Goal: Task Accomplishment & Management: Use online tool/utility

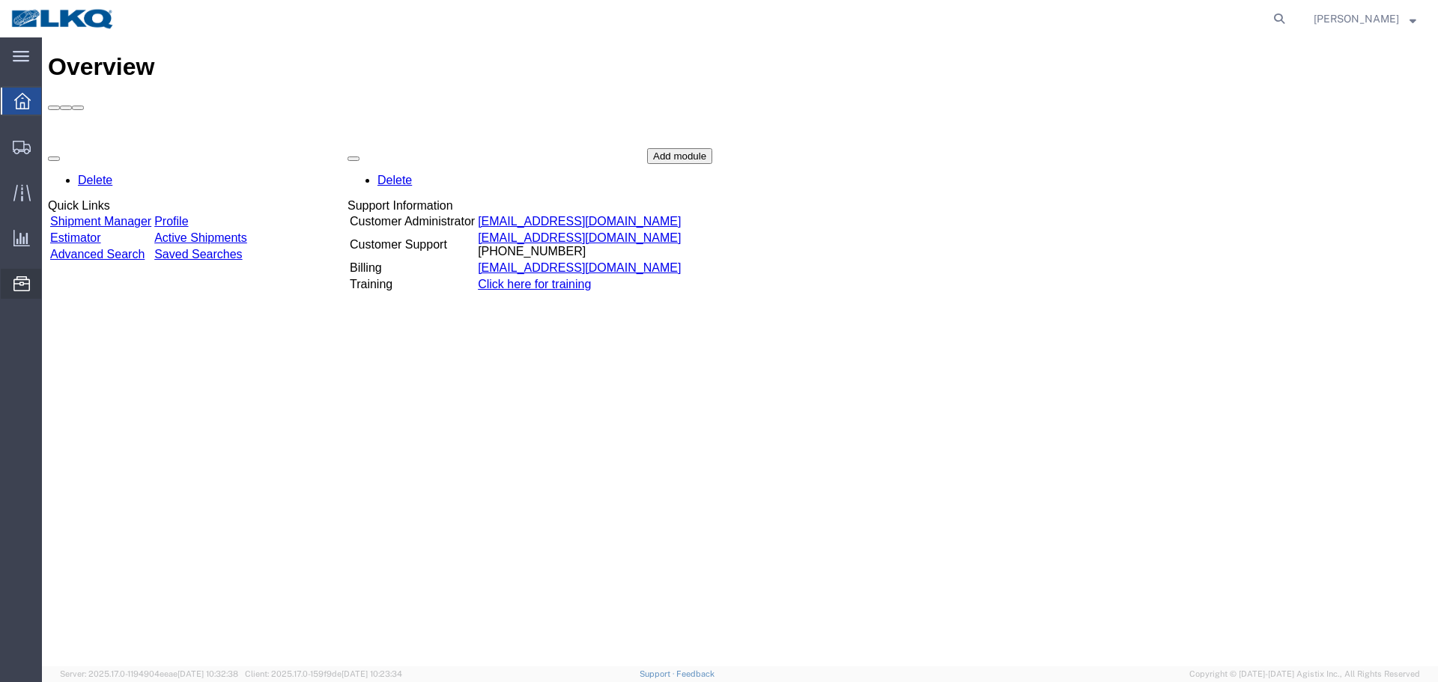
click at [0, 0] on span "Location Appointment" at bounding box center [0, 0] width 0 height 0
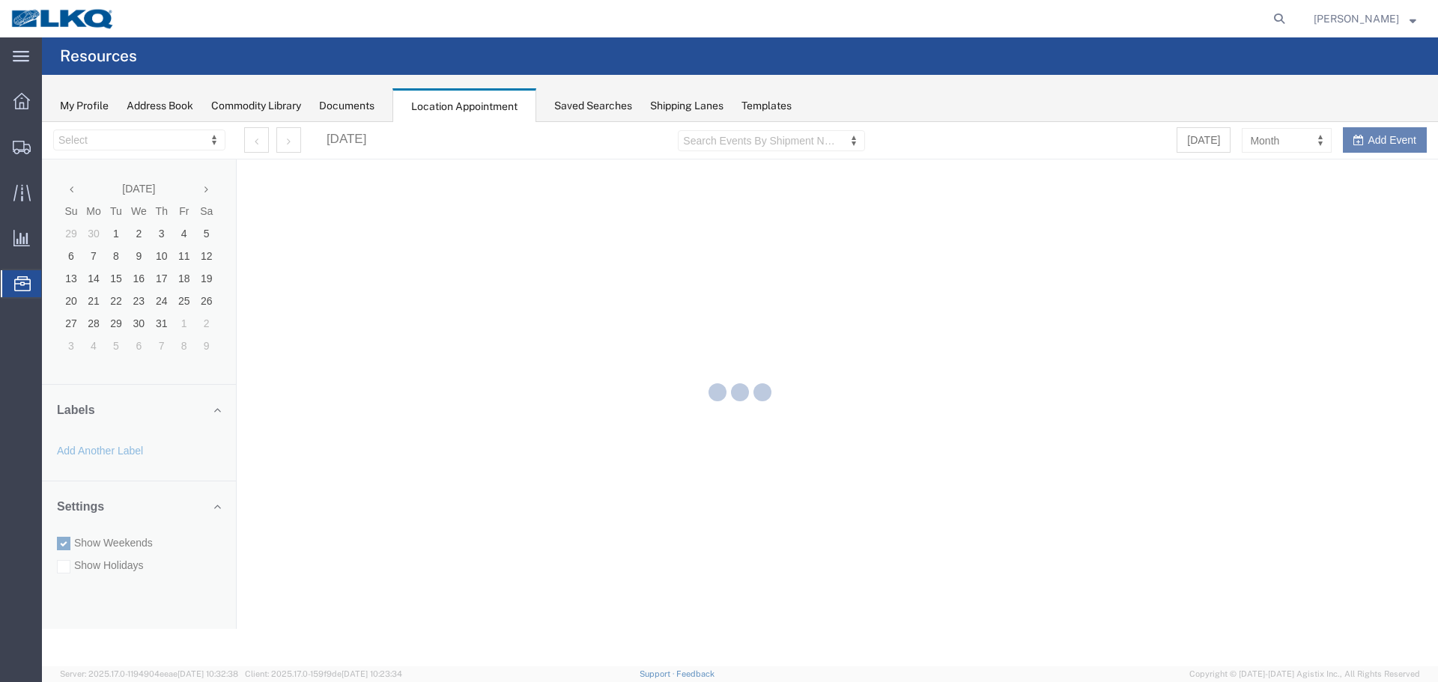
select select "28018"
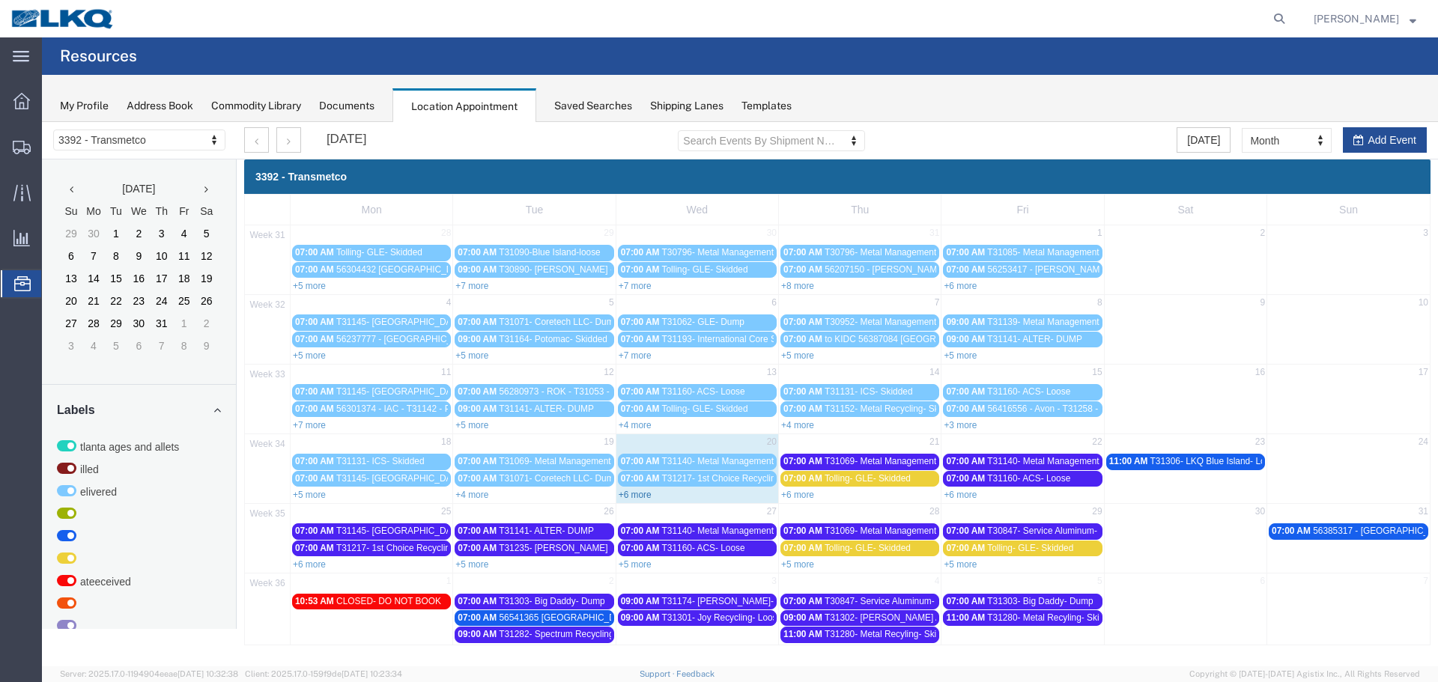
click at [629, 496] on link "+6 more" at bounding box center [635, 495] width 33 height 10
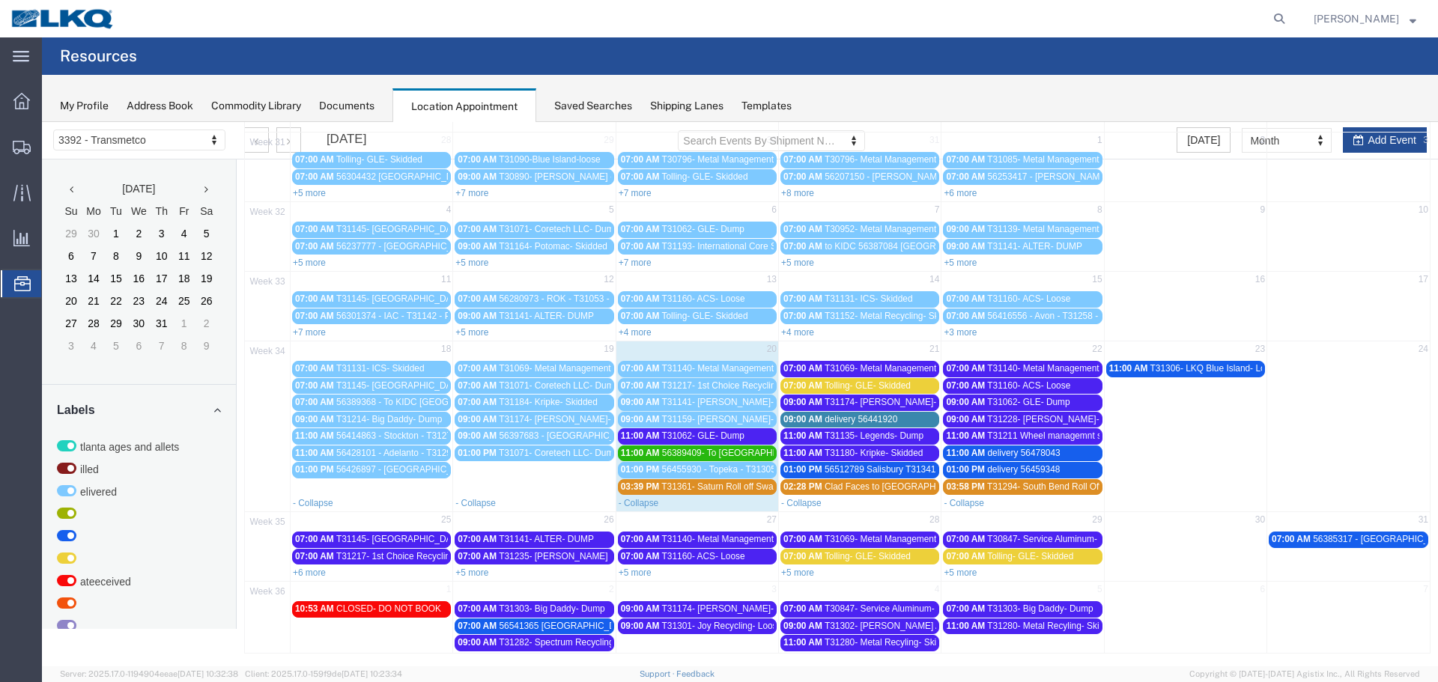
scroll to position [96, 0]
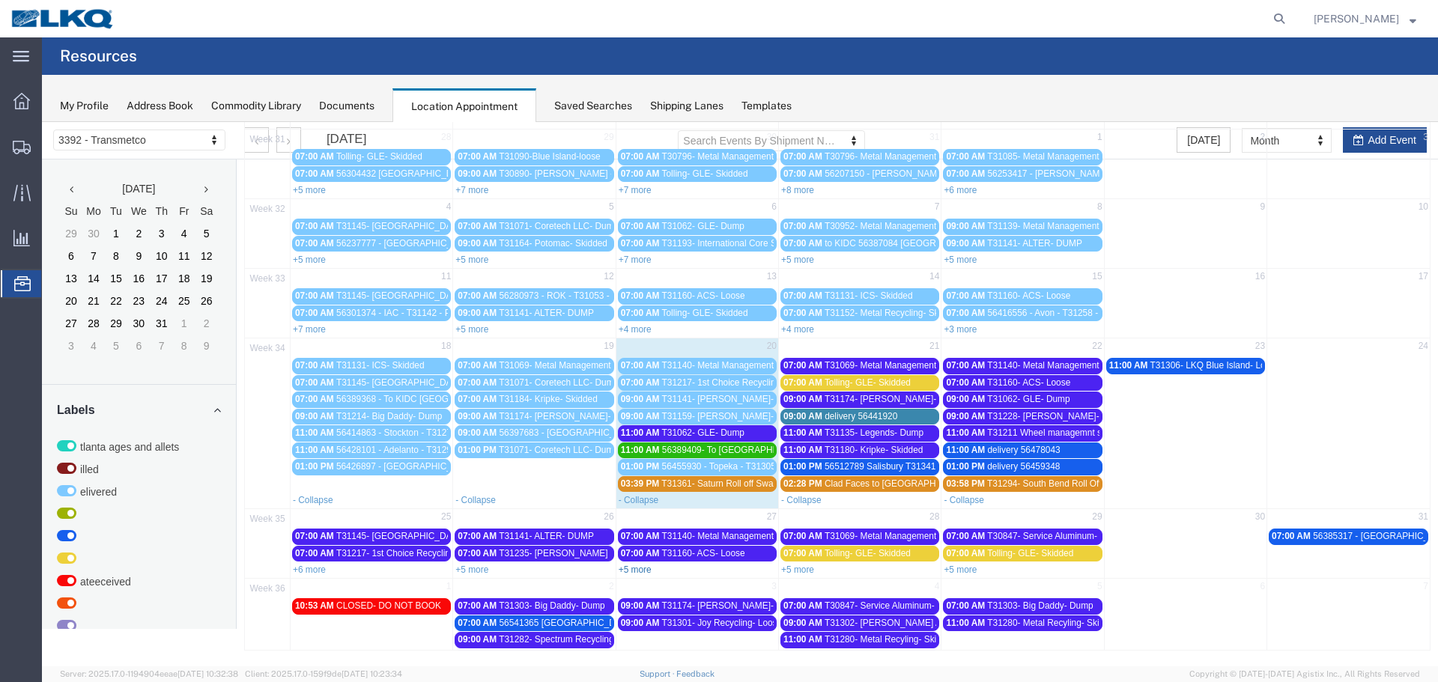
click at [631, 567] on link "+5 more" at bounding box center [635, 570] width 33 height 10
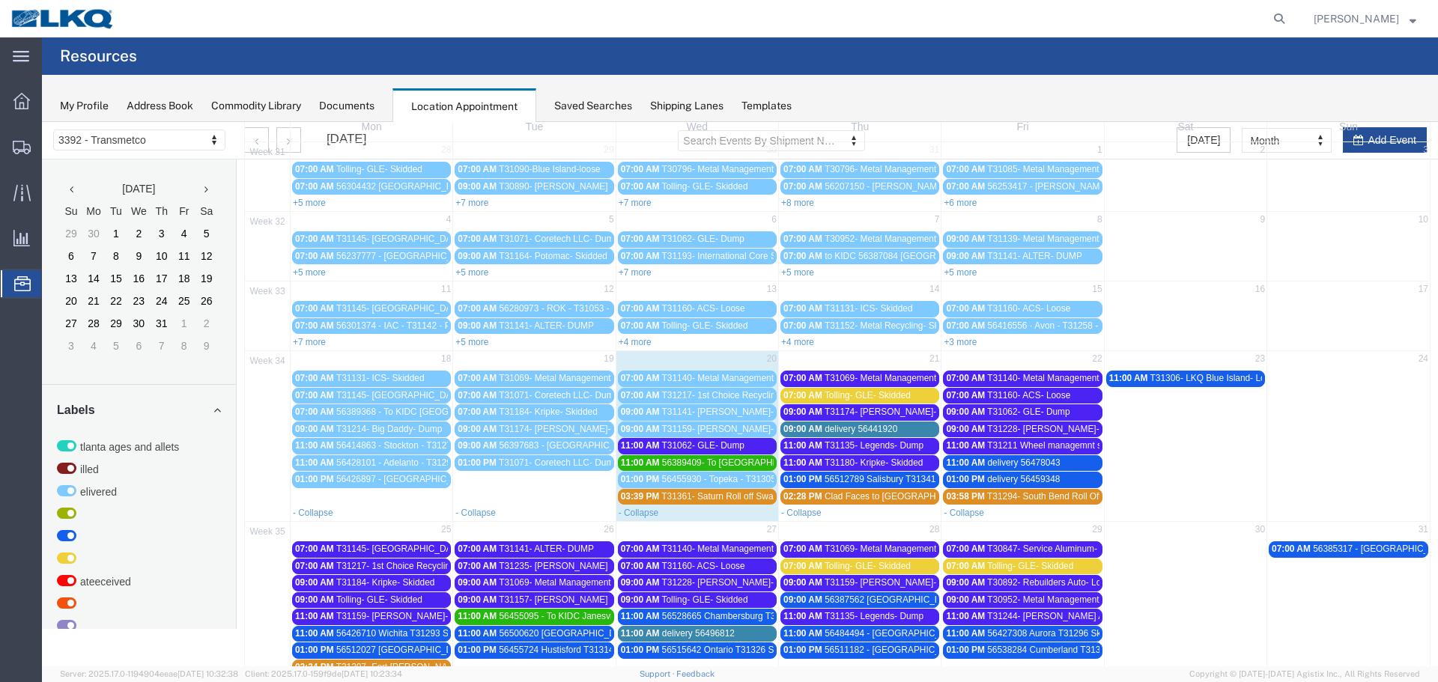
scroll to position [0, 0]
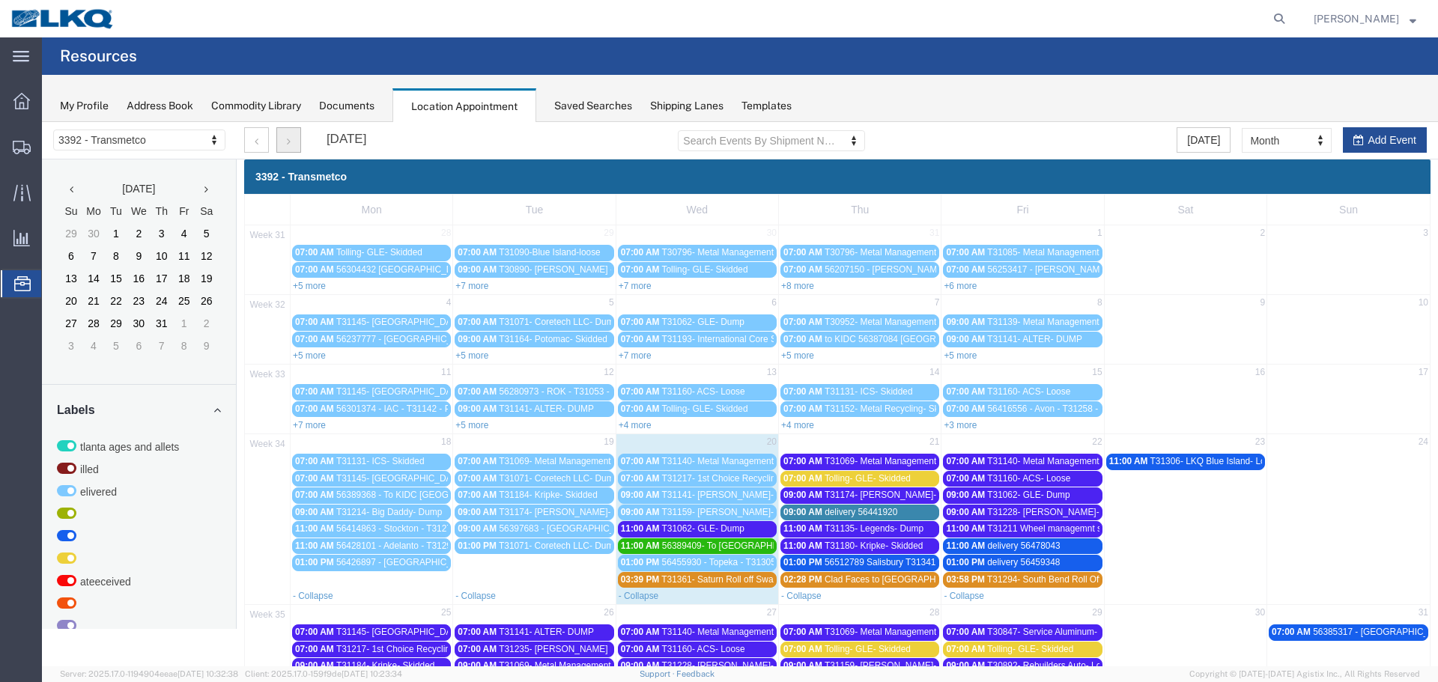
drag, startPoint x: 296, startPoint y: 136, endPoint x: 303, endPoint y: 142, distance: 9.6
click at [296, 136] on button "button" at bounding box center [288, 139] width 25 height 25
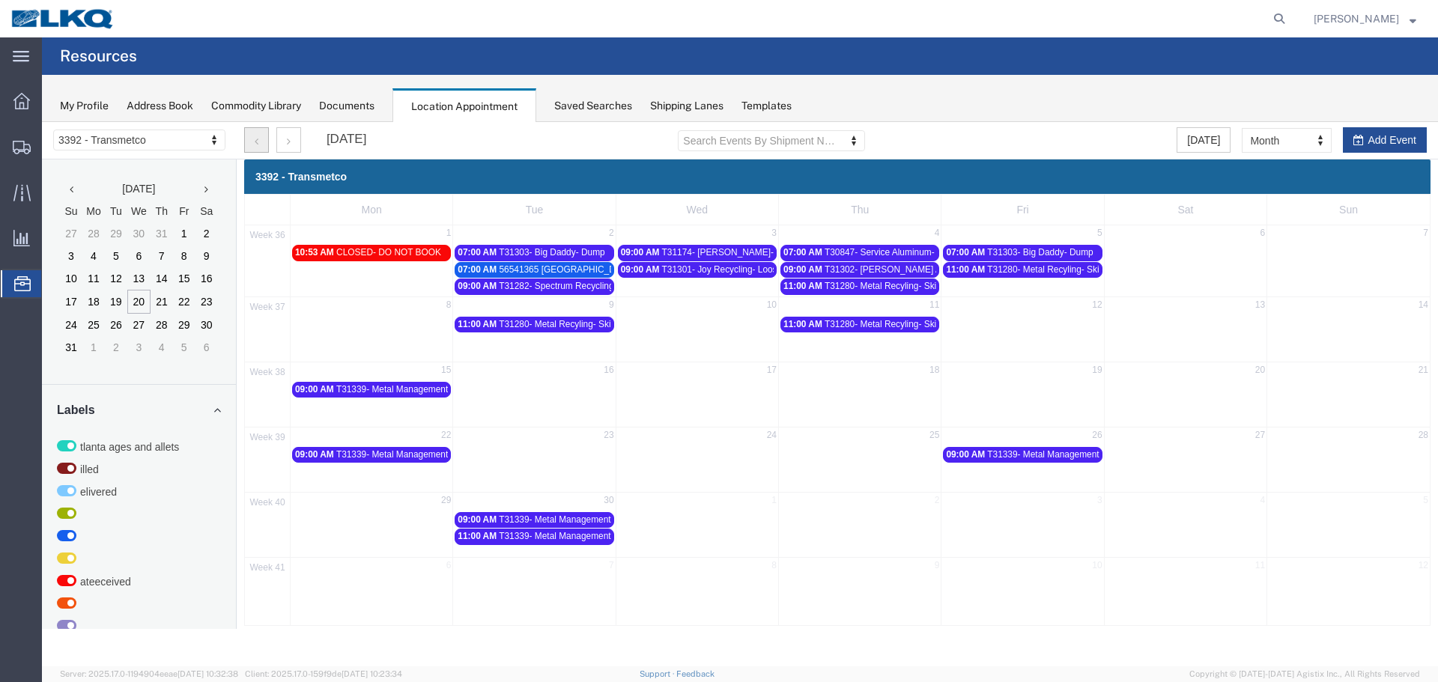
click at [255, 141] on icon "button" at bounding box center [257, 141] width 4 height 10
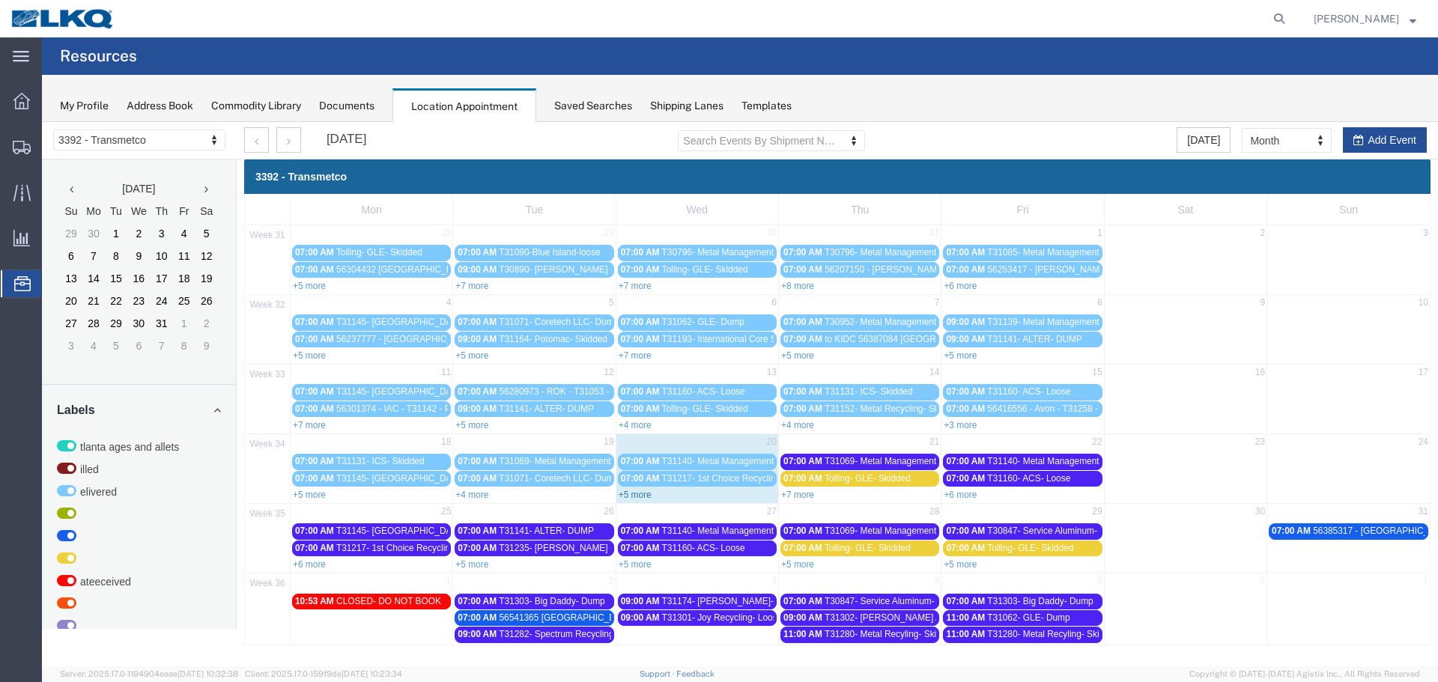
click at [636, 493] on link "+5 more" at bounding box center [635, 495] width 33 height 10
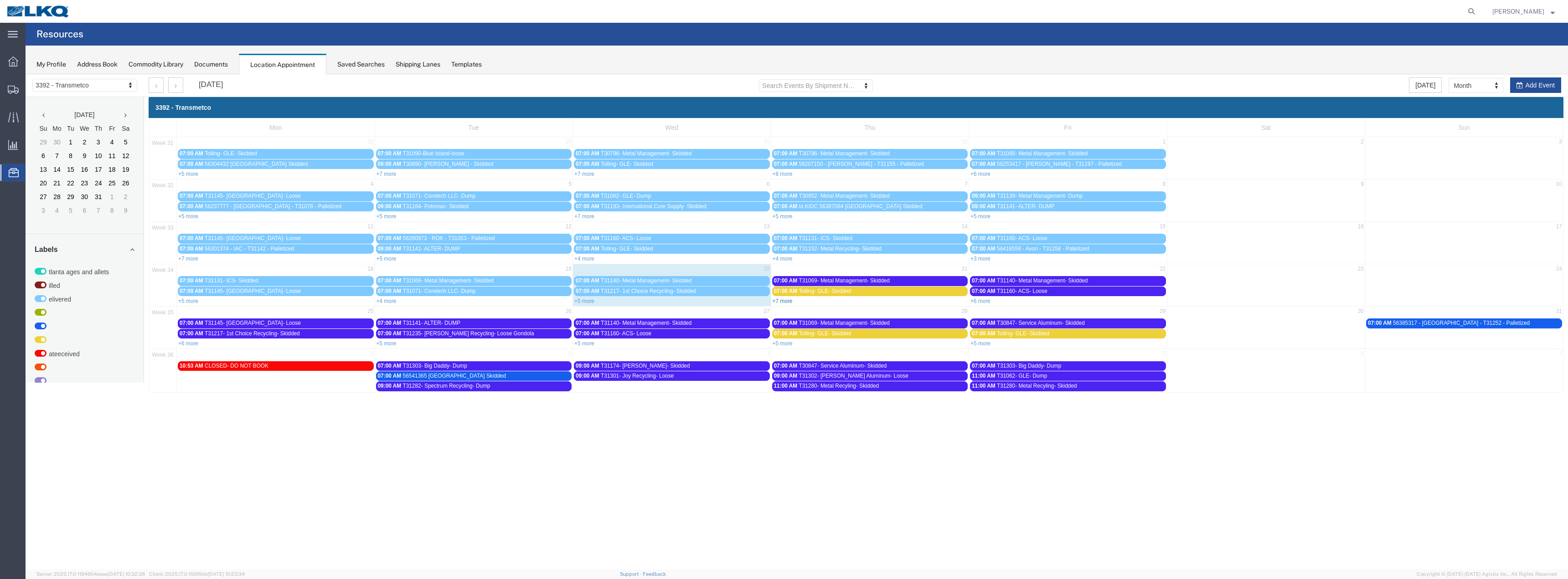
click at [780, 301] on link "+7 more" at bounding box center [782, 301] width 20 height 6
